Goal: Transaction & Acquisition: Purchase product/service

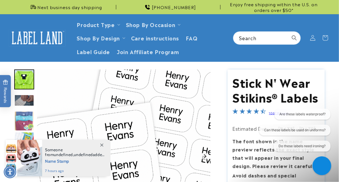
click at [325, 167] on div "Close gorgias live chat" at bounding box center [322, 166] width 10 height 10
